Goal: Task Accomplishment & Management: Complete application form

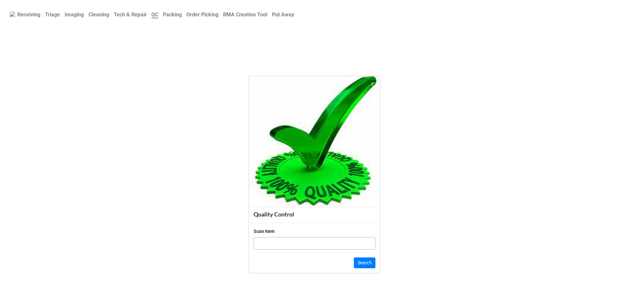
click at [260, 238] on input "text" at bounding box center [315, 243] width 122 height 12
paste input "1r87by3"
type input "1r87by3"
click button "Search" at bounding box center [365, 263] width 22 height 11
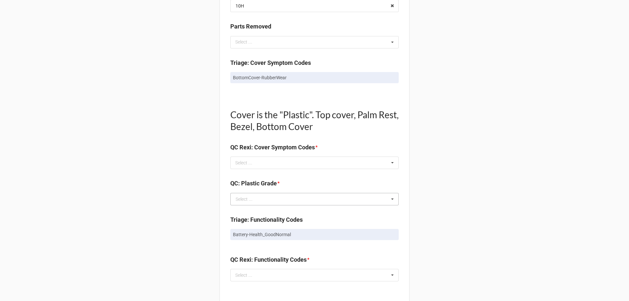
scroll to position [328, 0]
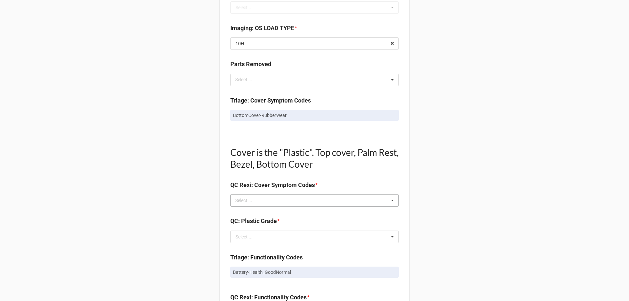
click at [279, 204] on div "Select ... No results found." at bounding box center [314, 200] width 168 height 12
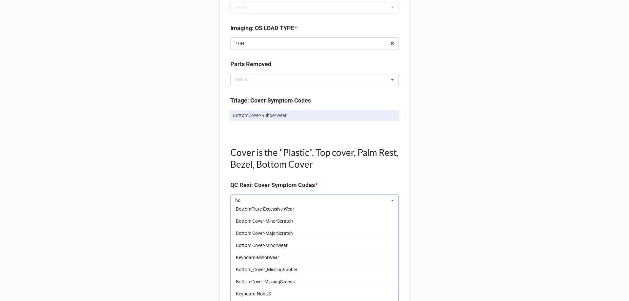
scroll to position [66, 0]
type input "bo"
click at [272, 266] on span "Bottom_Cover_MissingRubber" at bounding box center [267, 268] width 62 height 5
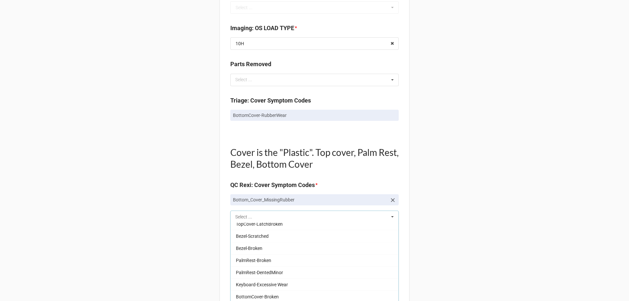
scroll to position [199, 0]
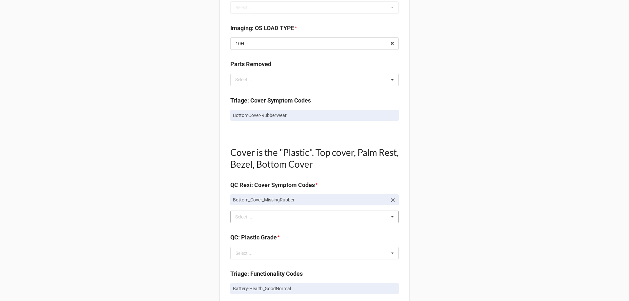
click at [190, 254] on div "Back Receiving Triage Imaging Cleaning Tech & Repair QC Packing Order Picking R…" at bounding box center [314, 237] width 629 height 1130
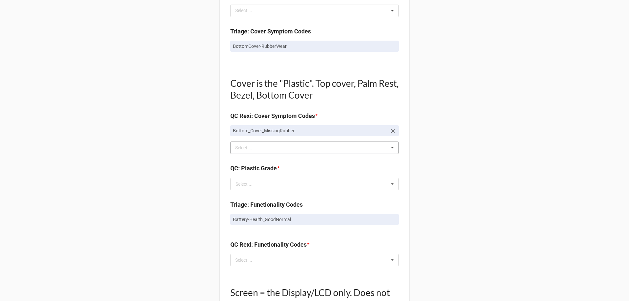
scroll to position [426, 0]
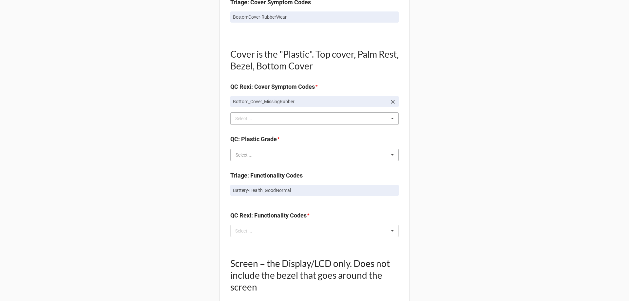
click at [260, 156] on input "text" at bounding box center [315, 155] width 168 height 12
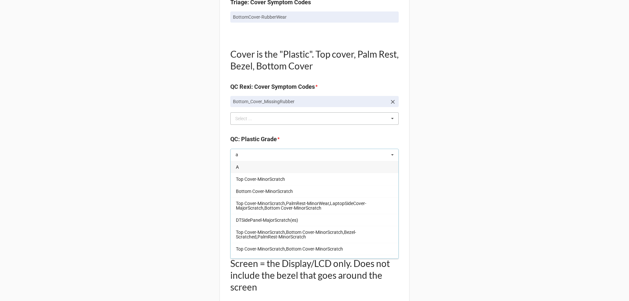
type input "a"
click at [257, 172] on div "A" at bounding box center [315, 167] width 168 height 12
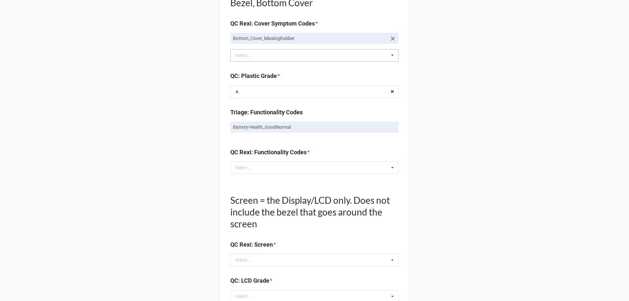
scroll to position [492, 0]
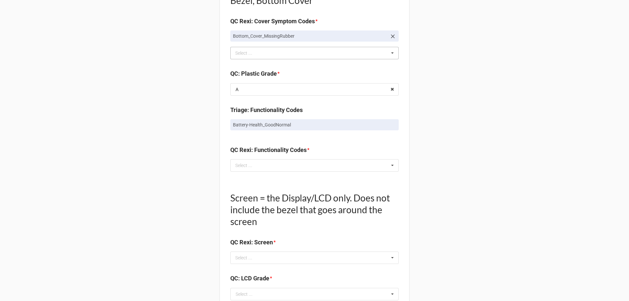
click at [259, 176] on div "QC Rexi: Functionality Codes * Select ... No results found." at bounding box center [314, 161] width 168 height 31
click at [261, 171] on div "Select ... No results found." at bounding box center [314, 165] width 168 height 12
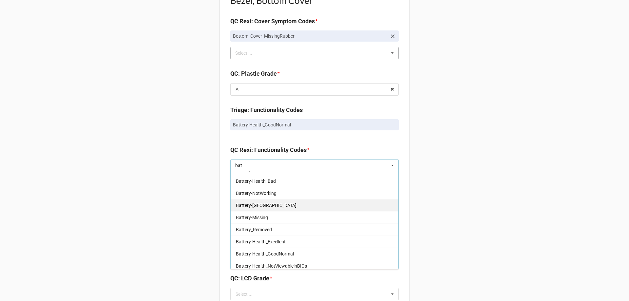
scroll to position [66, 0]
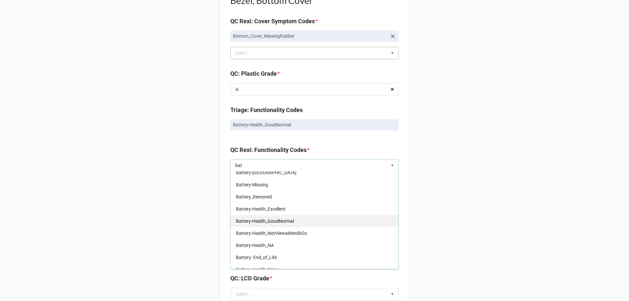
type input "bat"
click at [273, 224] on span "Battery-Health_GoodNormal" at bounding box center [265, 221] width 58 height 5
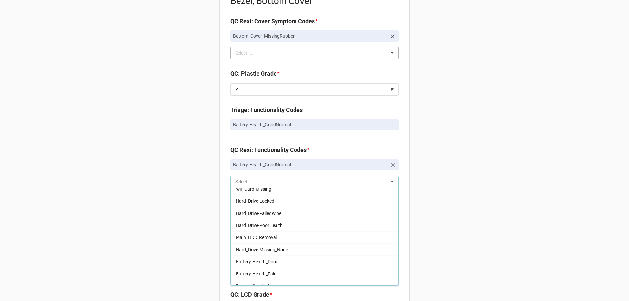
scroll to position [199, 0]
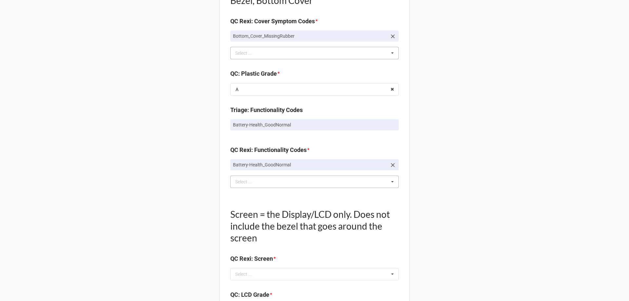
drag, startPoint x: 146, startPoint y: 221, endPoint x: 151, endPoint y: 220, distance: 5.2
click at [146, 221] on div "Back Receiving Triage Imaging Cleaning Tech & Repair QC Packing Order Picking R…" at bounding box center [314, 81] width 629 height 1146
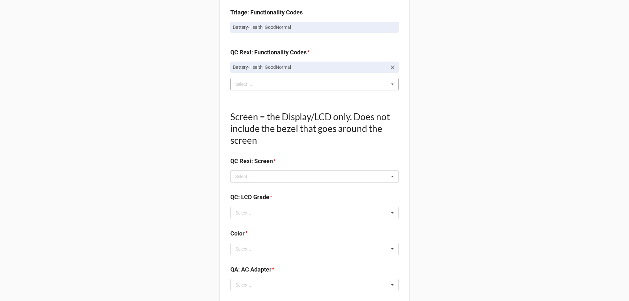
scroll to position [590, 0]
click at [265, 184] on div "Screen = the Display/LCD only. Does not include the bezel that goes around the …" at bounding box center [314, 143] width 168 height 87
click at [265, 182] on div "Select ... No results found." at bounding box center [314, 176] width 168 height 12
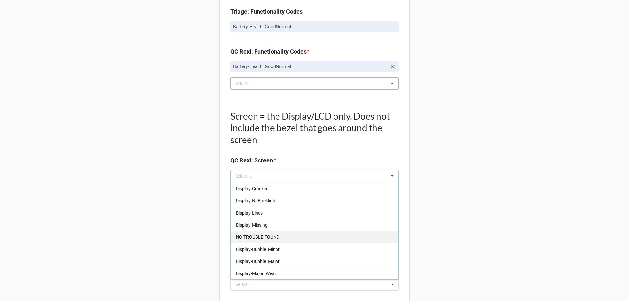
click at [268, 233] on div "NO TROUBLE FOUND" at bounding box center [315, 237] width 168 height 12
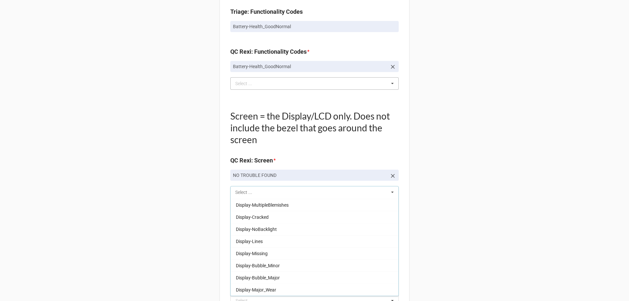
scroll to position [96, 0]
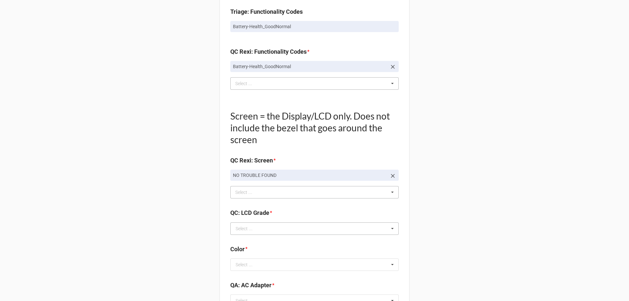
click at [237, 229] on div "Select ..." at bounding box center [244, 228] width 17 height 5
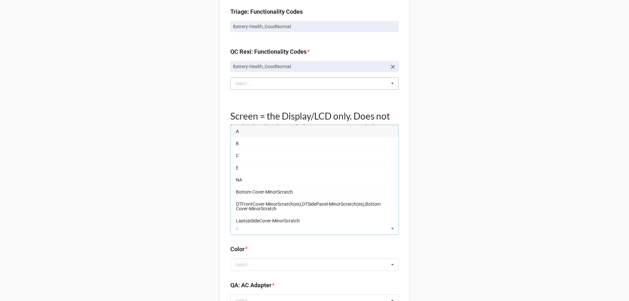
click at [243, 134] on div "A" at bounding box center [315, 131] width 168 height 12
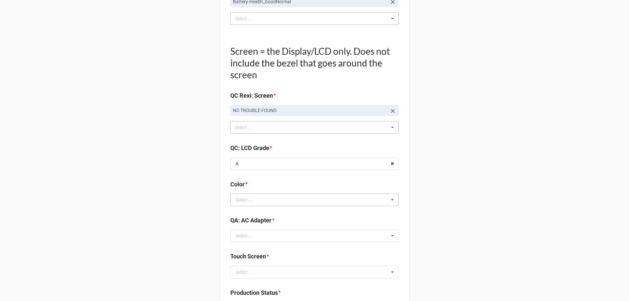
scroll to position [655, 0]
click at [261, 201] on input "text" at bounding box center [315, 199] width 168 height 12
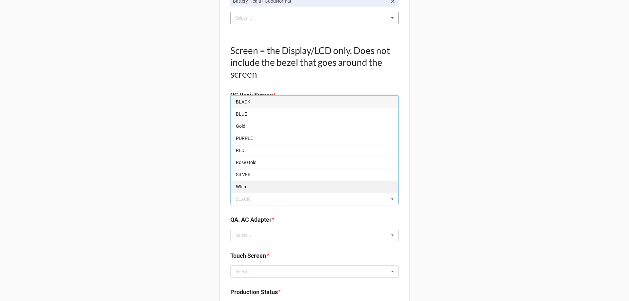
click at [256, 190] on div "White" at bounding box center [315, 187] width 168 height 12
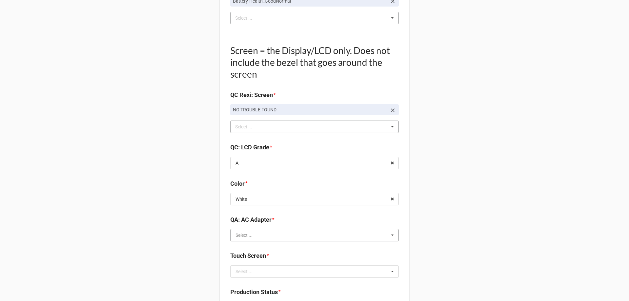
click at [267, 238] on input "text" at bounding box center [315, 235] width 168 height 12
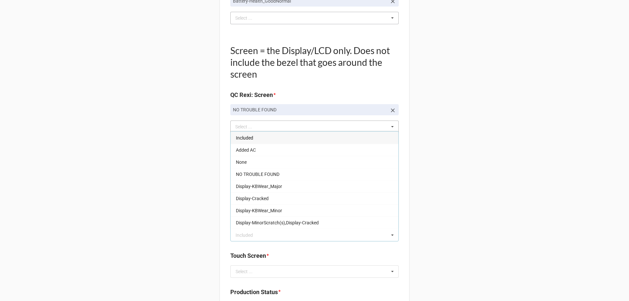
click at [257, 142] on div "Included" at bounding box center [315, 138] width 168 height 12
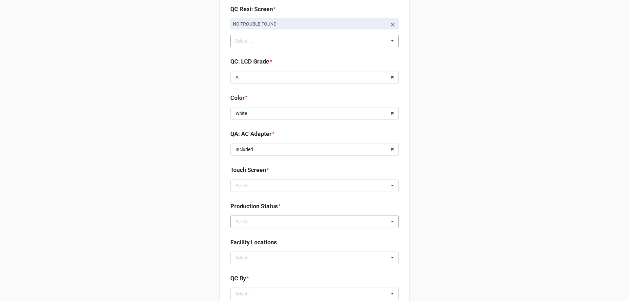
scroll to position [754, 0]
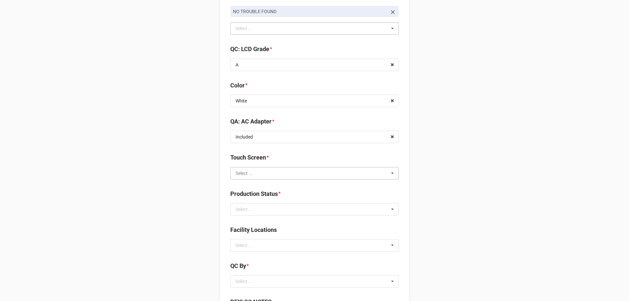
click at [265, 172] on input "text" at bounding box center [315, 173] width 168 height 12
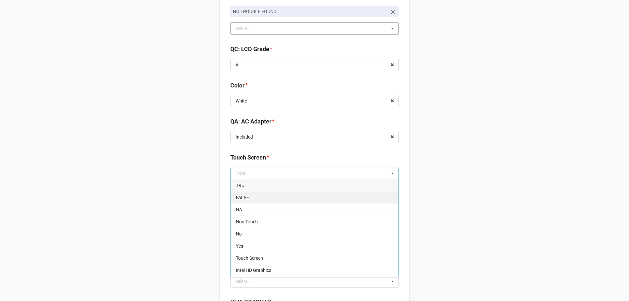
click at [264, 196] on div "FALSE" at bounding box center [315, 197] width 168 height 12
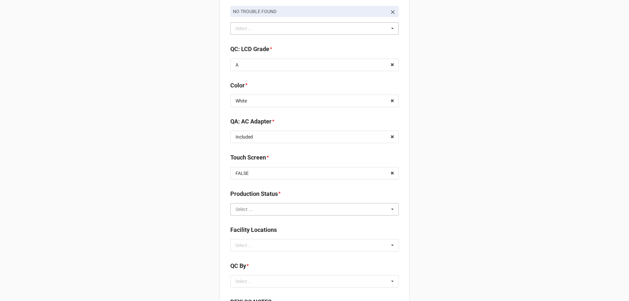
click at [264, 209] on input "text" at bounding box center [315, 210] width 168 height 12
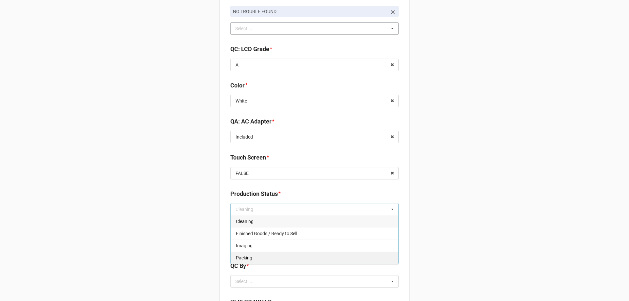
click at [263, 259] on div "Packing" at bounding box center [315, 258] width 168 height 12
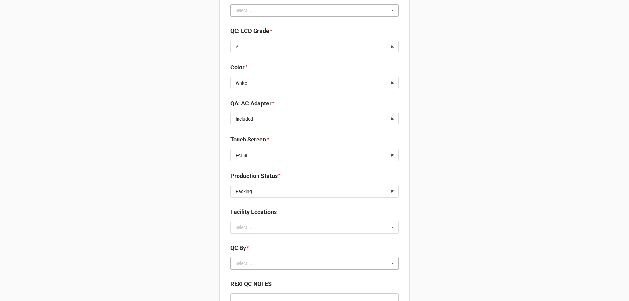
scroll to position [787, 0]
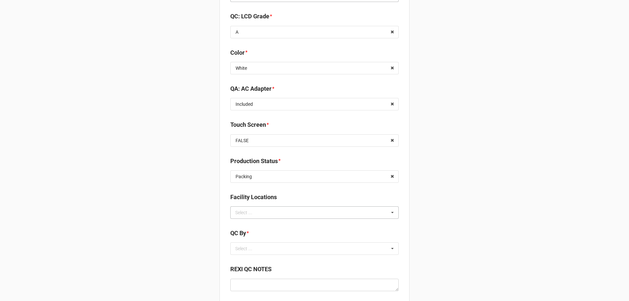
click at [261, 218] on div "Select ... No results found." at bounding box center [314, 212] width 168 height 12
type input "re"
click at [263, 225] on span "RECV.DLL.PROCESSING" at bounding box center [260, 224] width 49 height 5
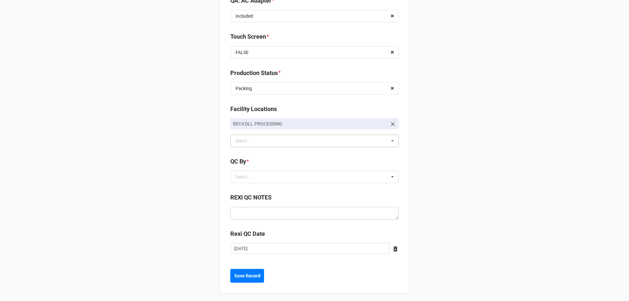
scroll to position [878, 0]
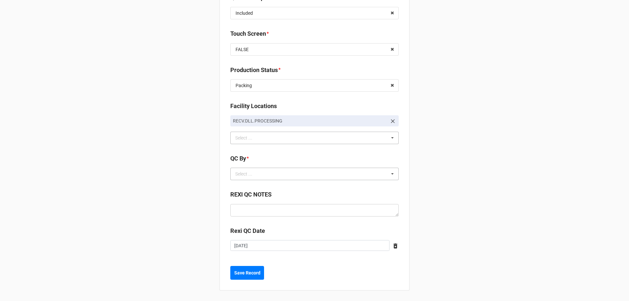
click at [263, 175] on div "Select ... No results found." at bounding box center [314, 174] width 168 height 12
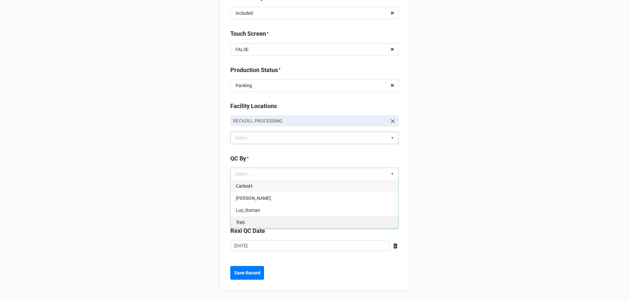
click at [251, 220] on div "TreS" at bounding box center [315, 222] width 168 height 12
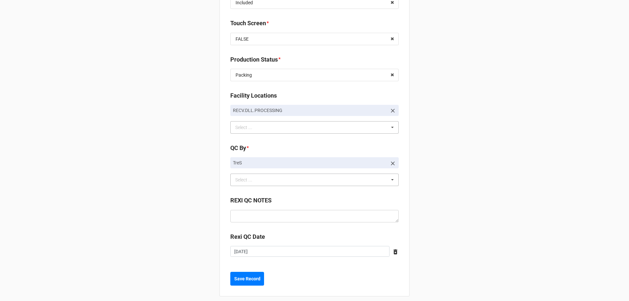
scroll to position [894, 0]
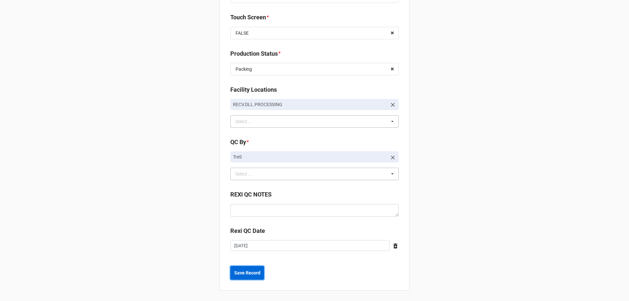
click at [253, 267] on button "Save Record" at bounding box center [247, 273] width 34 height 14
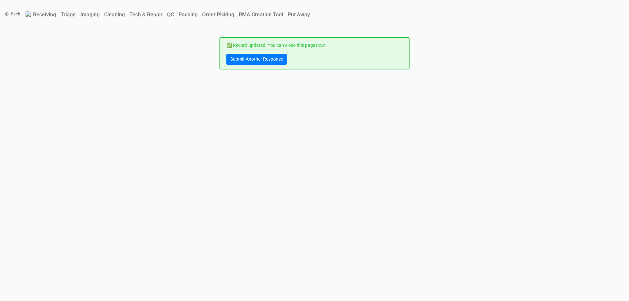
scroll to position [0, 0]
